Goal: Use online tool/utility: Utilize a website feature to perform a specific function

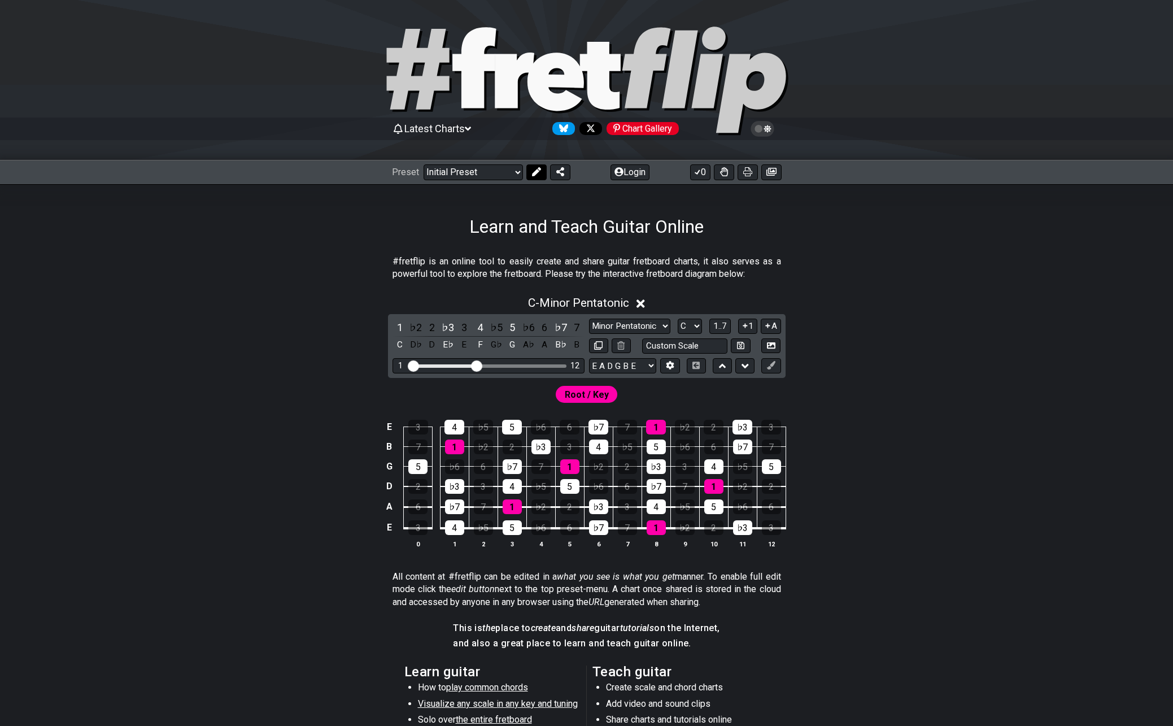
click at [532, 168] on icon at bounding box center [536, 171] width 9 height 9
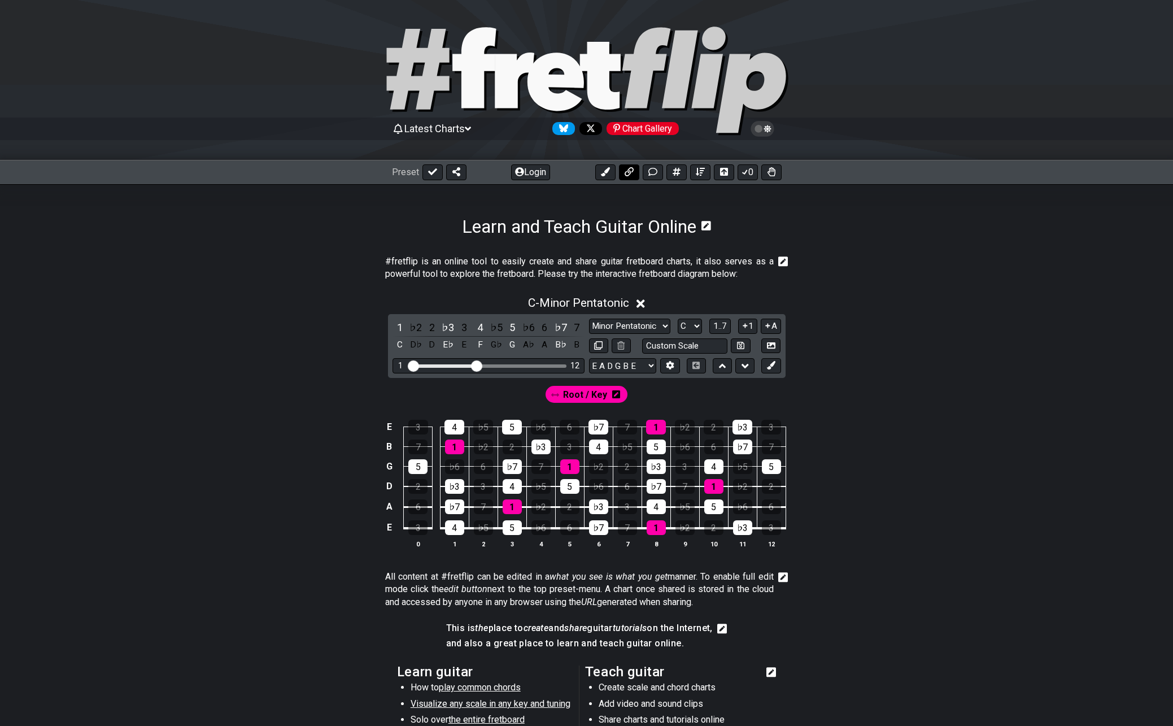
click at [631, 176] on icon at bounding box center [629, 171] width 9 height 9
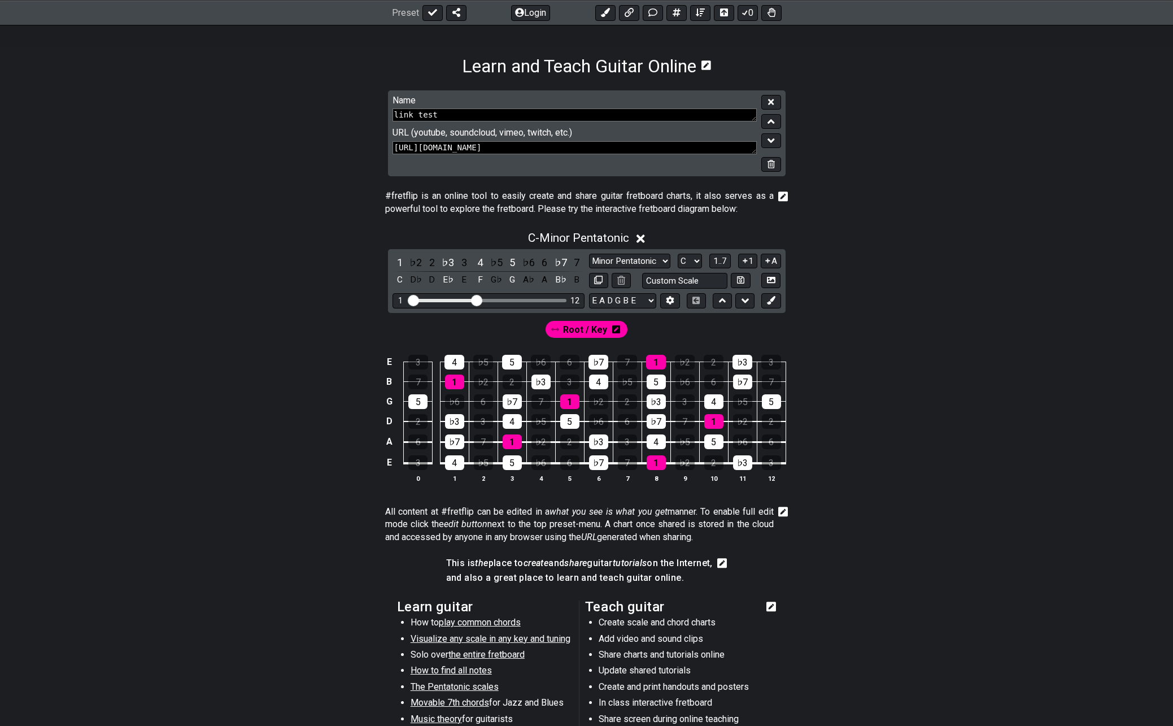
drag, startPoint x: 617, startPoint y: 149, endPoint x: 281, endPoint y: 133, distance: 336.5
click at [281, 133] on section "Name link test URL (youtube, soundcloud, vimeo, twitch, etc.) https://youtu.be/…" at bounding box center [586, 137] width 881 height 95
paste textarea "www.twitch.tv/adrianvagyockin"
type textarea "https://www.twitch.tv/adrianvagyockin"
click at [769, 99] on icon at bounding box center [771, 102] width 6 height 8
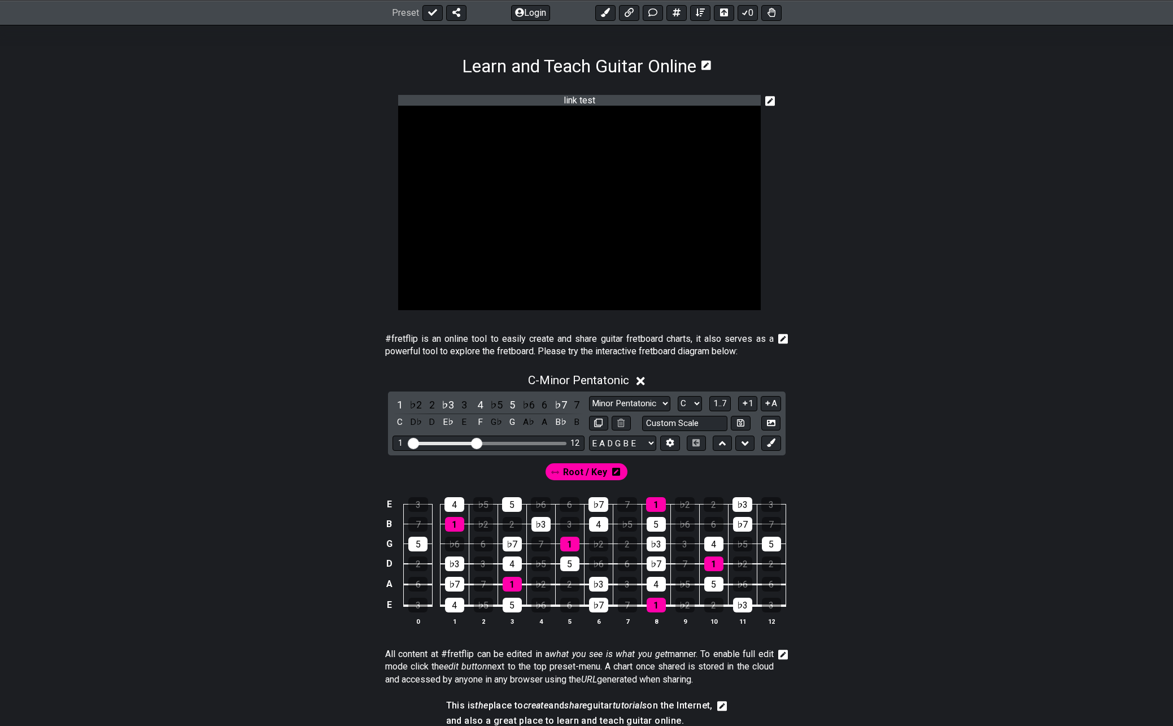
click at [772, 101] on icon at bounding box center [770, 101] width 10 height 10
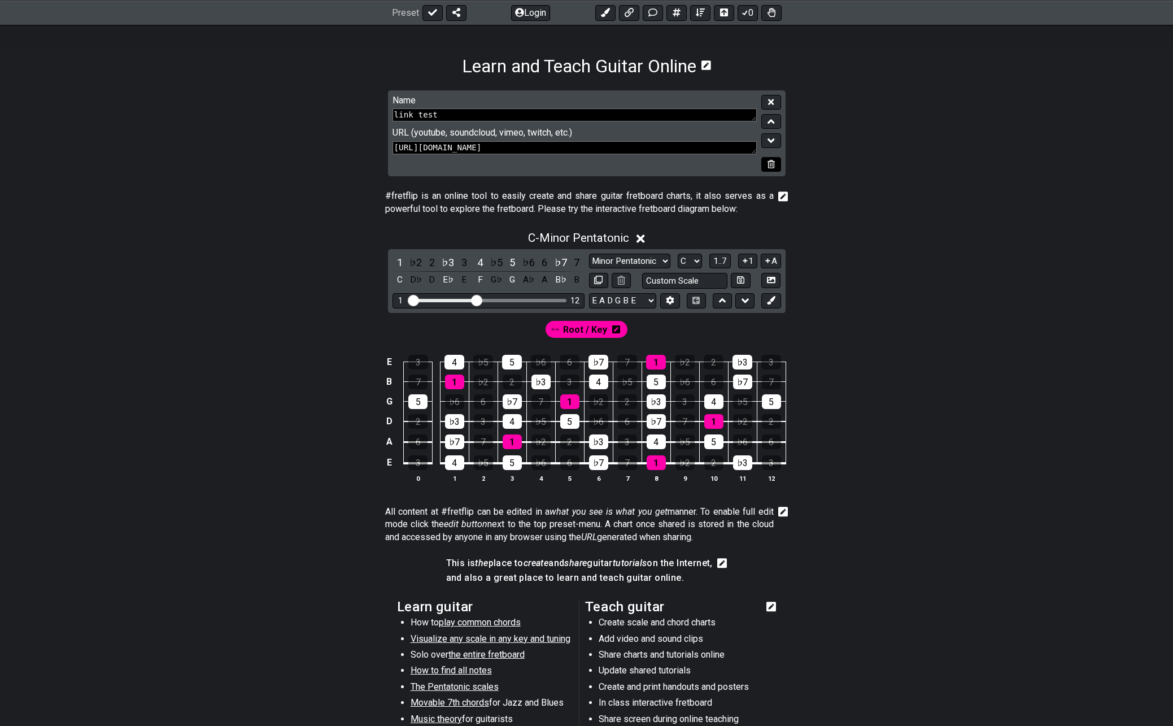
click at [774, 164] on icon at bounding box center [771, 164] width 7 height 8
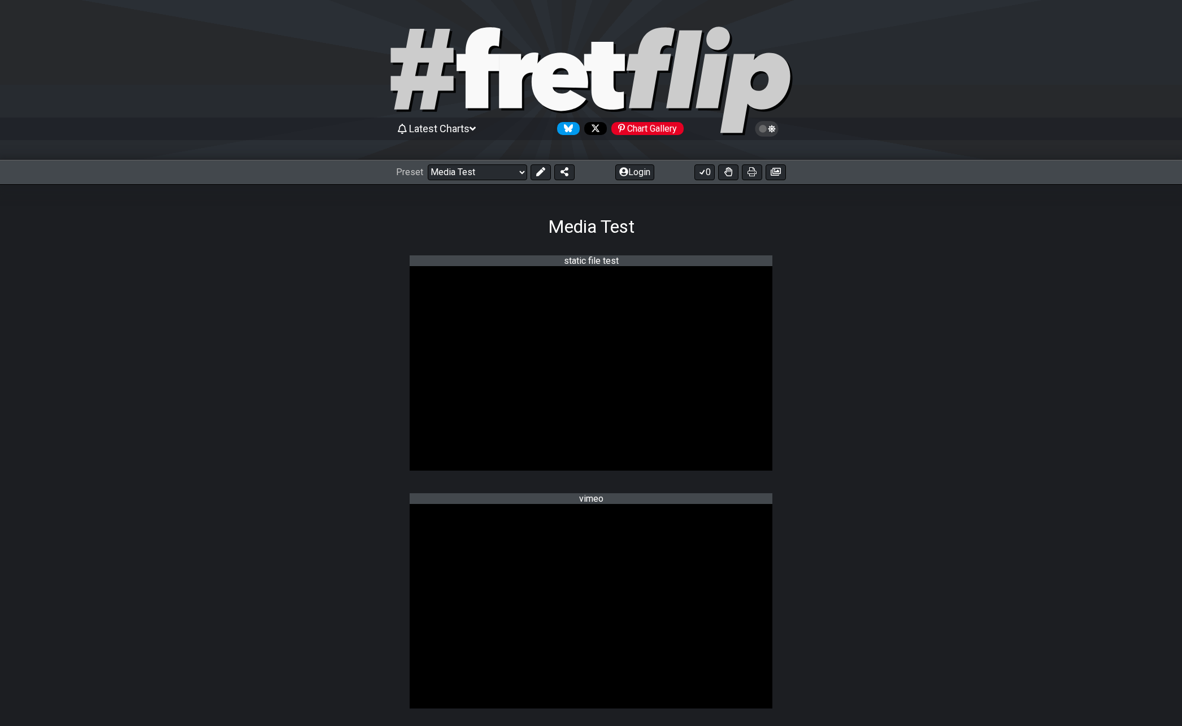
select select "/021331289133"
select select "A"
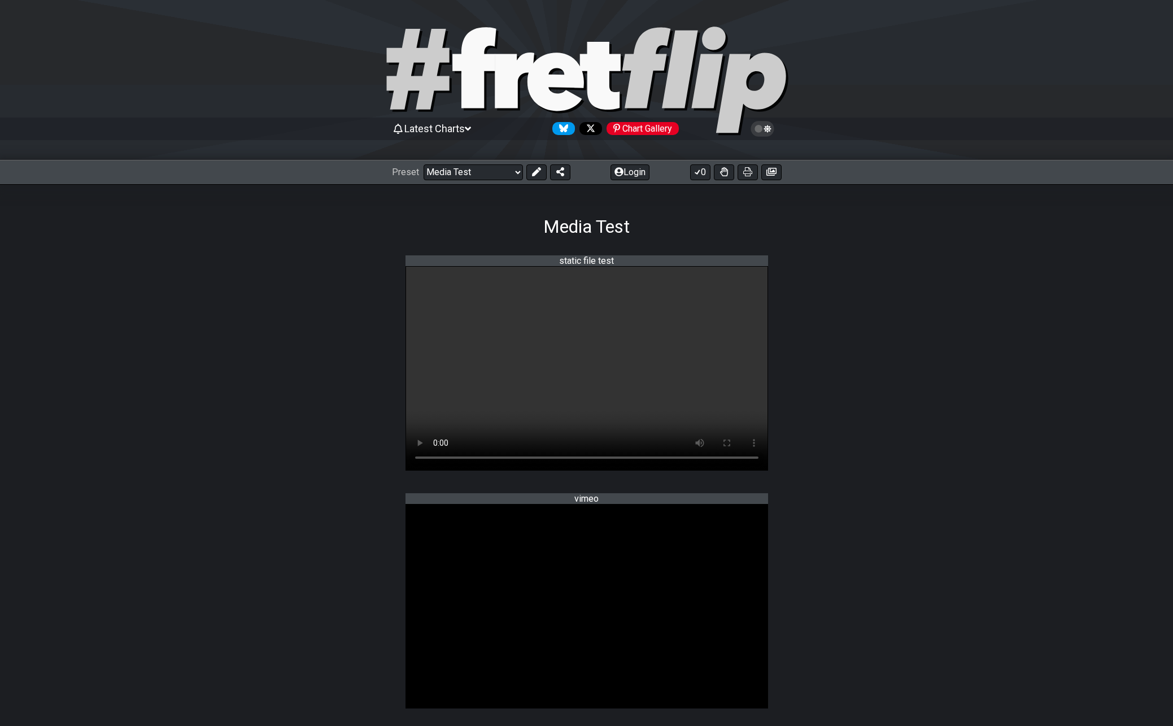
click at [287, 367] on section "static file test" at bounding box center [586, 370] width 881 height 238
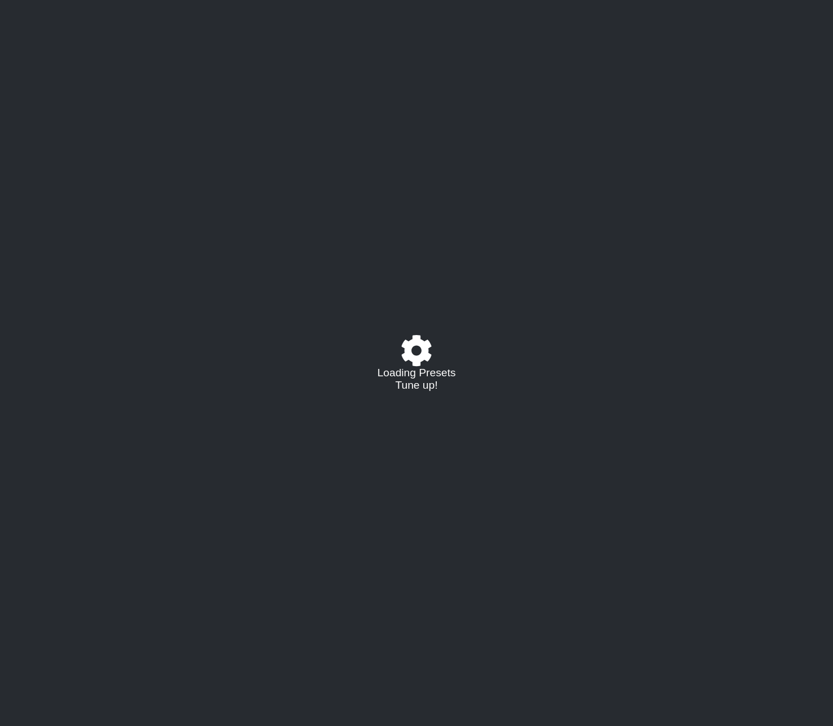
select select "/021331289133"
select select "A"
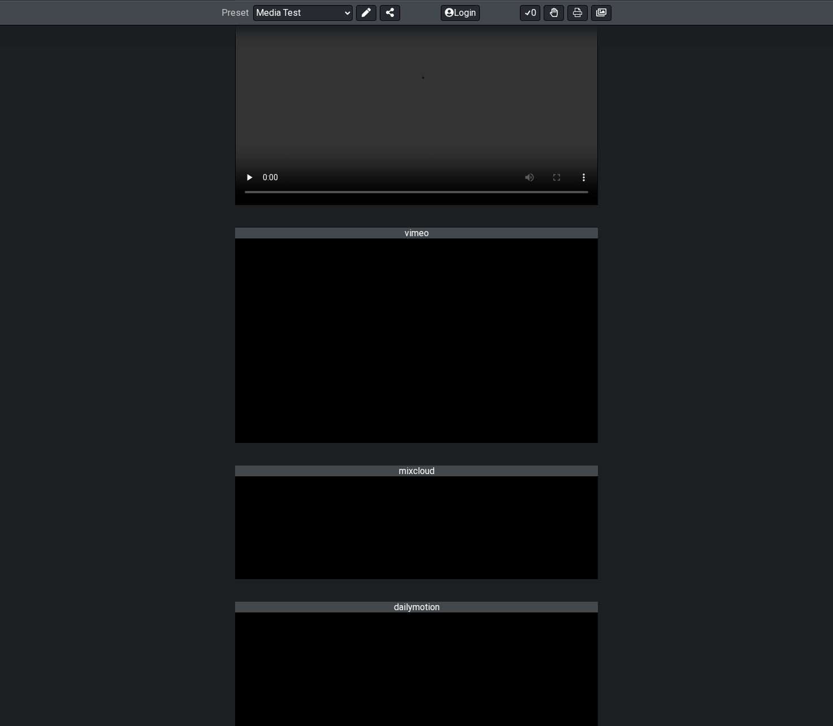
scroll to position [339, 0]
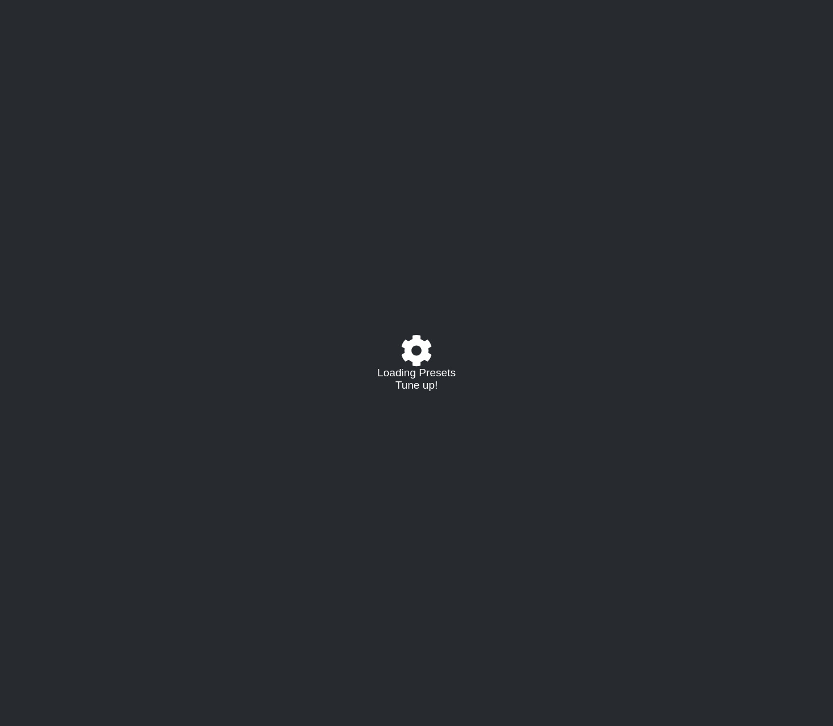
select select "/021331289133"
select select "A"
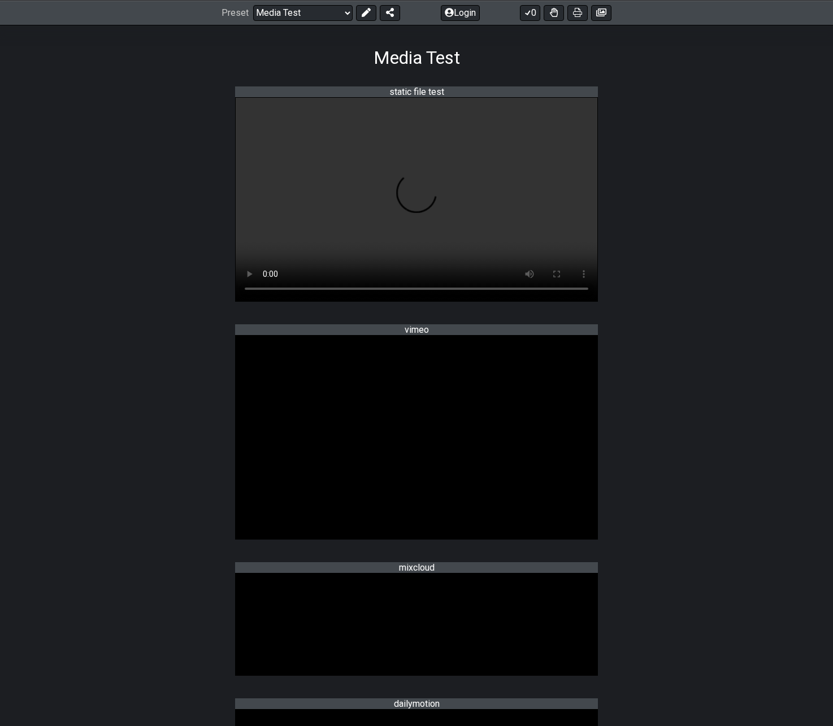
scroll to position [169, 0]
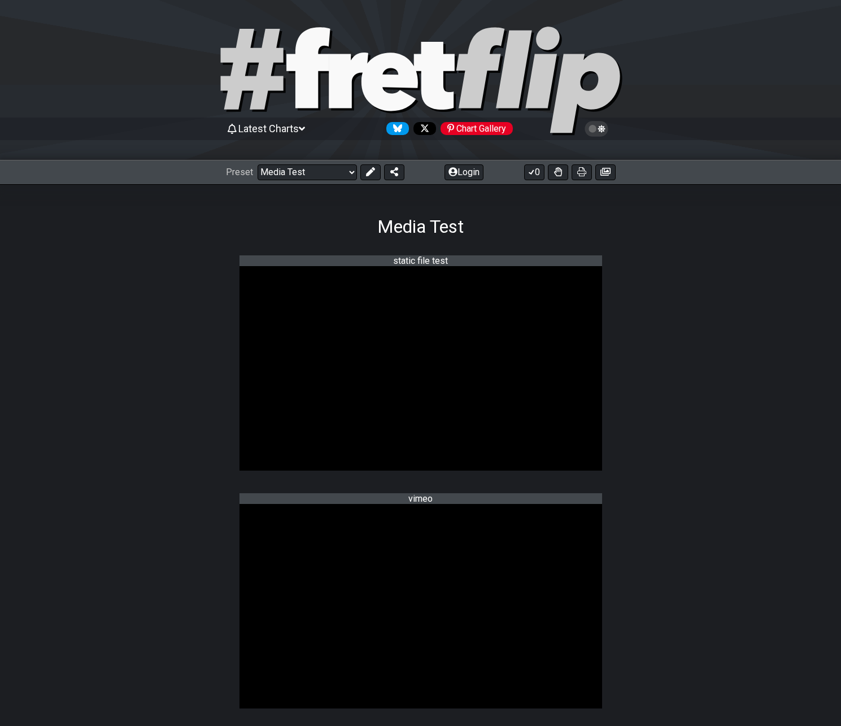
select select "/021331289133"
select select "A"
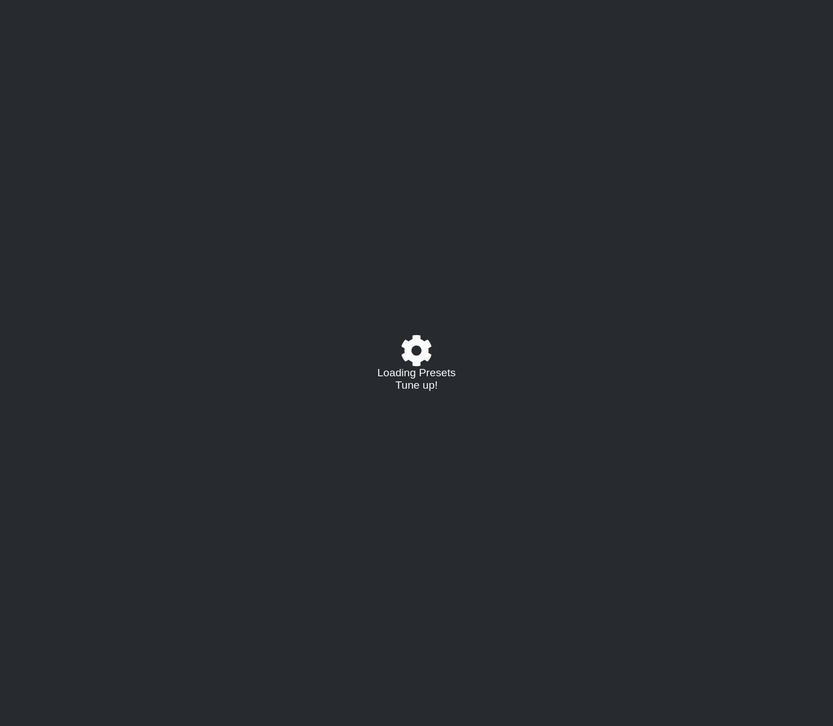
select select "/021331289133"
select select "A"
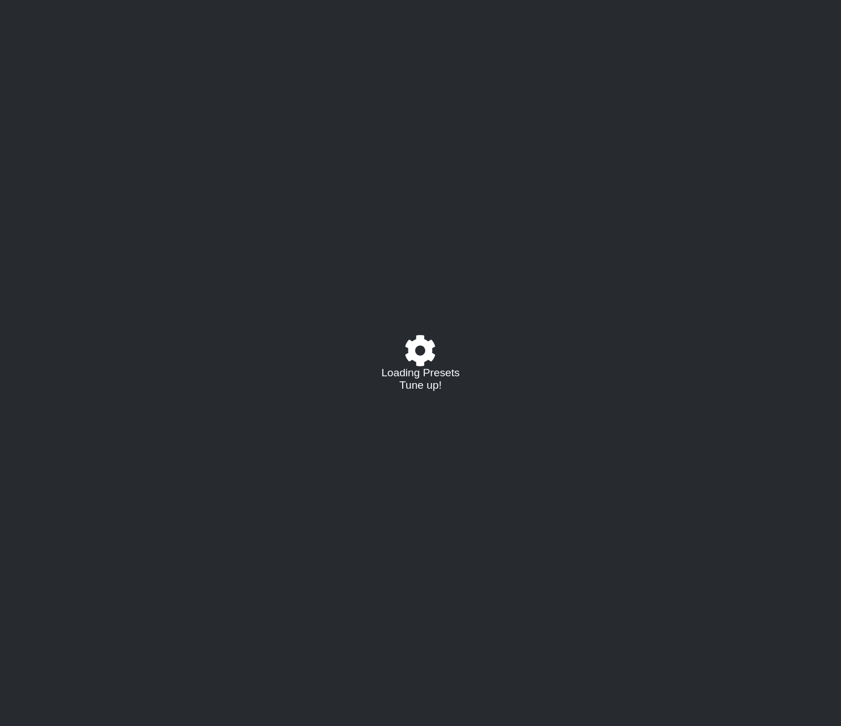
select select "/021331289133"
select select "A"
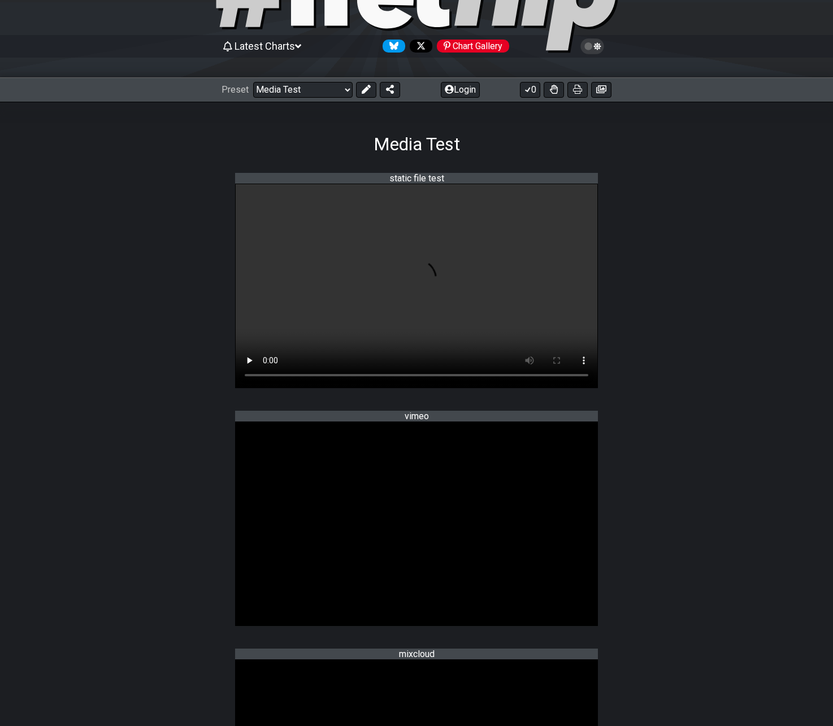
scroll to position [169, 0]
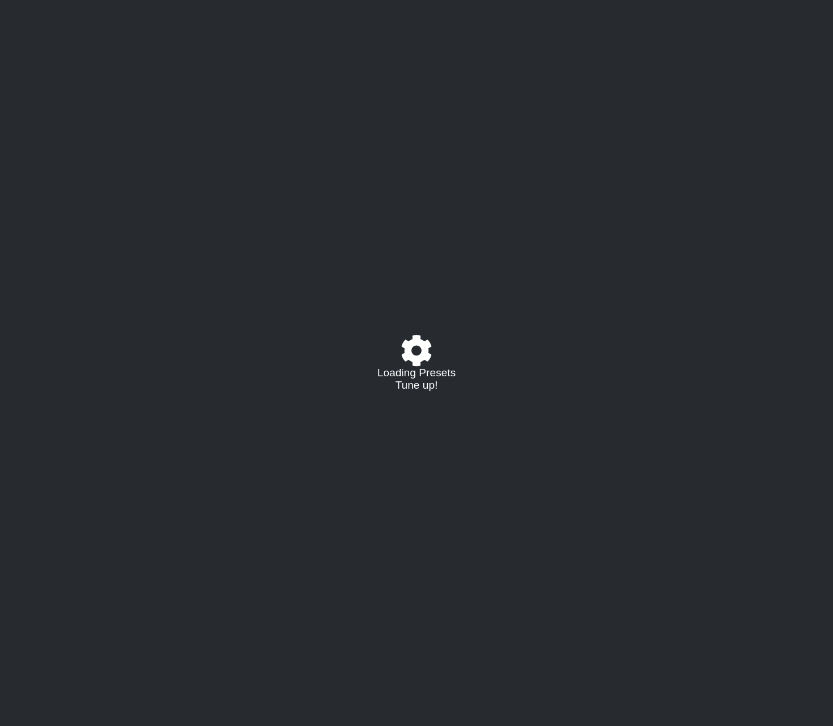
select select "/021331289133"
select select "A"
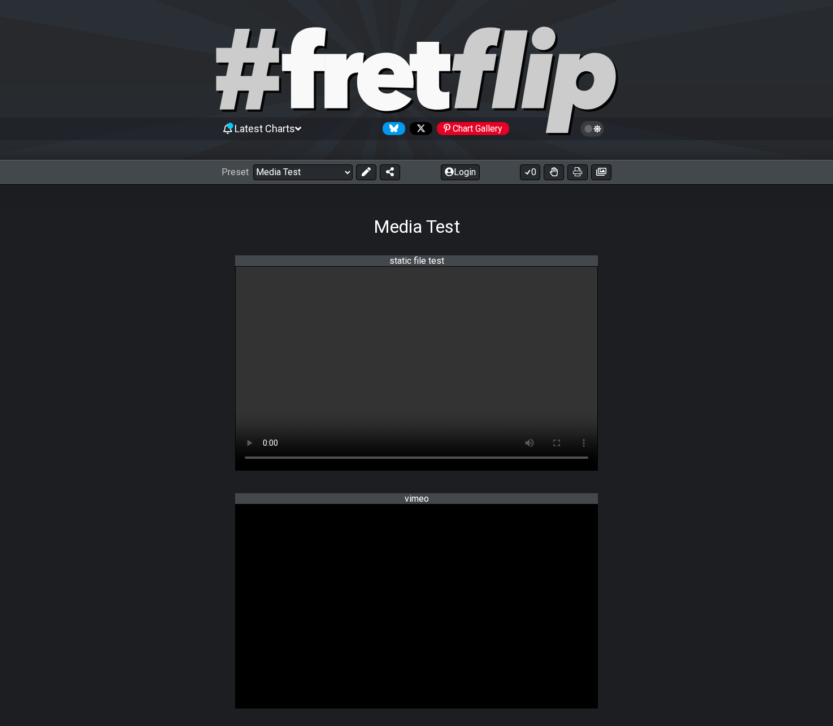
click at [660, 405] on section "static file test Sorry, your browser doesn't support embedded videos." at bounding box center [416, 370] width 833 height 238
